Goal: Navigation & Orientation: Go to known website

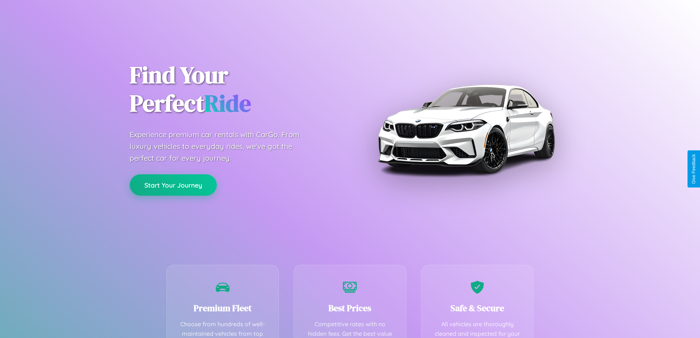
click at [173, 185] on button "Start Your Journey" at bounding box center [173, 184] width 87 height 21
click at [173, 184] on button "Start Your Journey" at bounding box center [173, 184] width 87 height 21
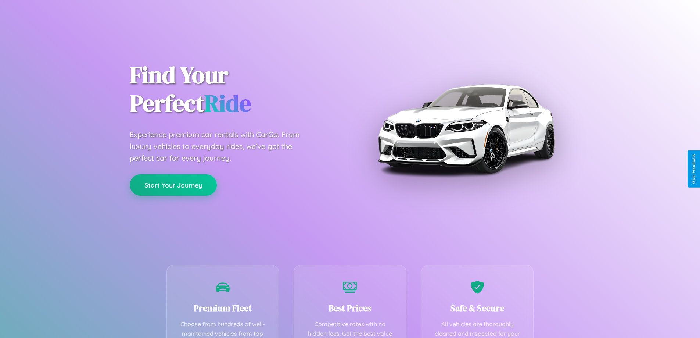
click at [173, 184] on button "Start Your Journey" at bounding box center [173, 184] width 87 height 21
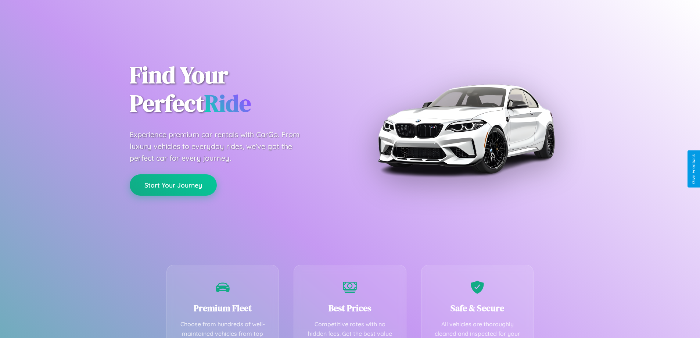
click at [173, 184] on button "Start Your Journey" at bounding box center [173, 184] width 87 height 21
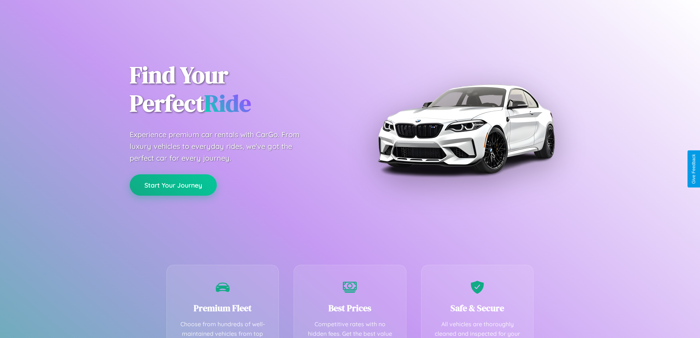
click at [173, 184] on button "Start Your Journey" at bounding box center [173, 184] width 87 height 21
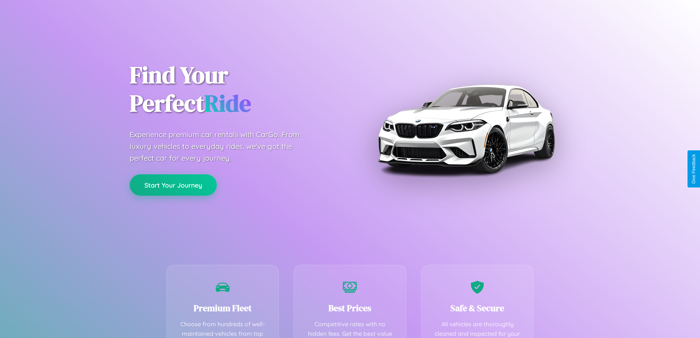
click at [173, 184] on button "Start Your Journey" at bounding box center [173, 184] width 87 height 21
